Goal: Task Accomplishment & Management: Manage account settings

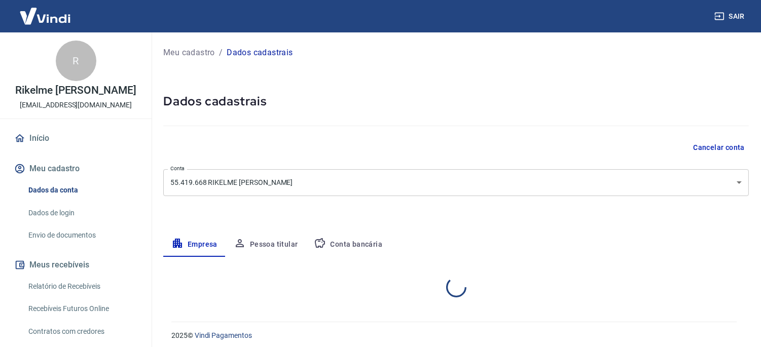
select select "MG"
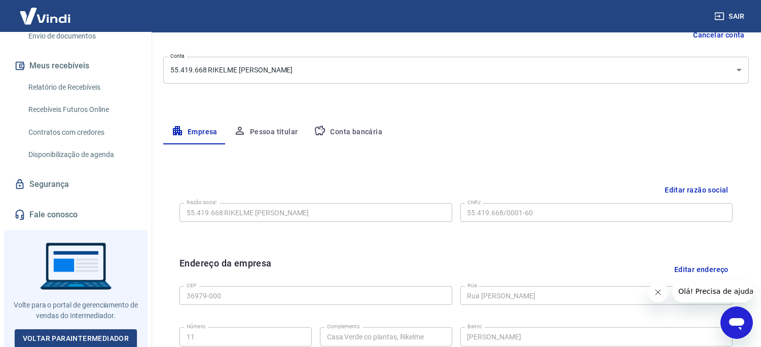
scroll to position [30, 0]
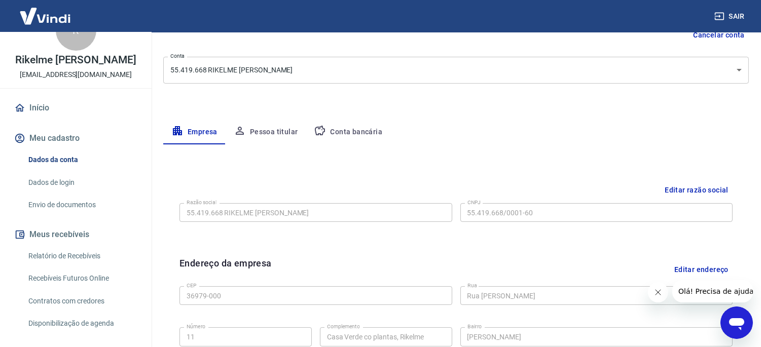
click at [69, 190] on link "Dados de login" at bounding box center [81, 182] width 115 height 21
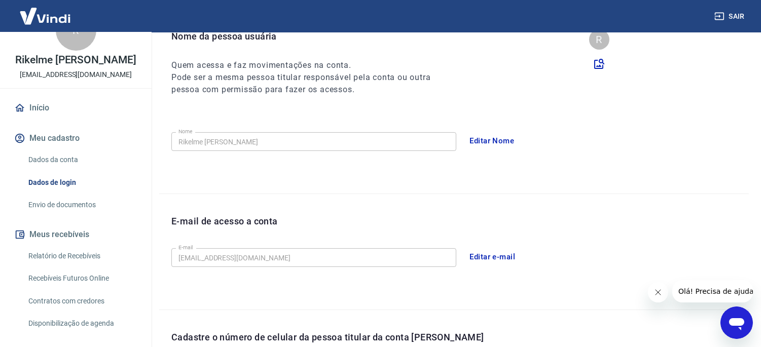
click at [81, 247] on link "Relatório de Recebíveis" at bounding box center [81, 256] width 115 height 21
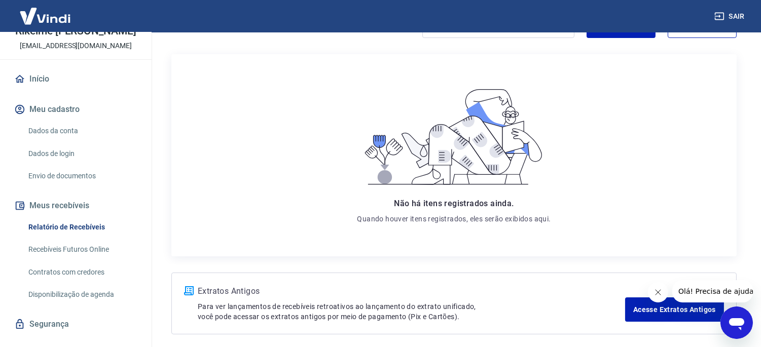
scroll to position [87, 0]
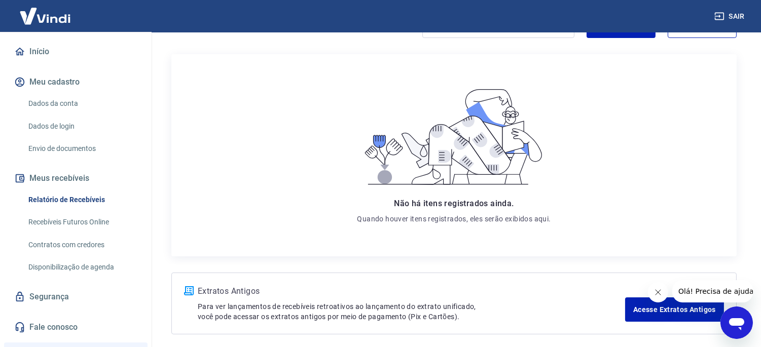
click at [72, 145] on link "Envio de documentos" at bounding box center [81, 148] width 115 height 21
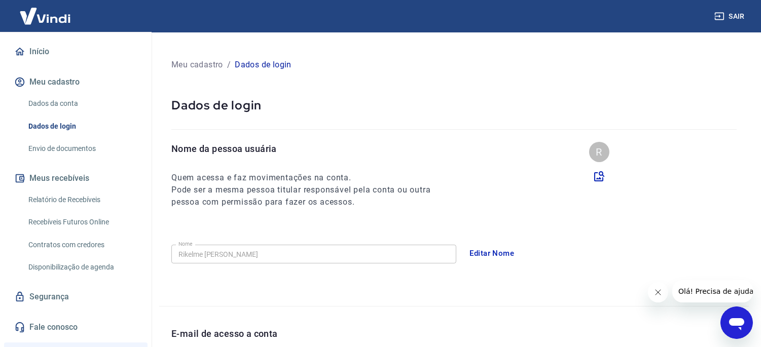
scroll to position [113, 0]
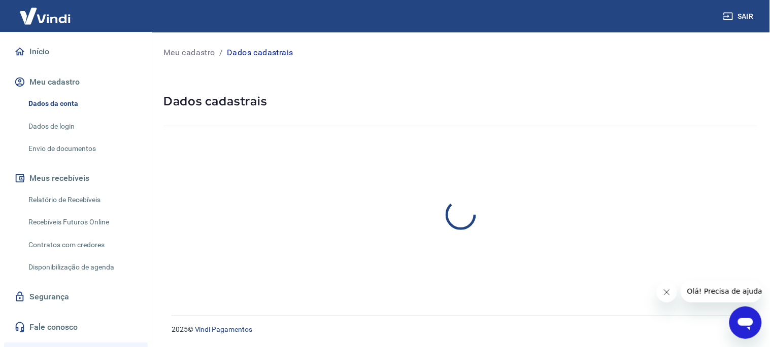
select select "MG"
